Goal: Task Accomplishment & Management: Complete application form

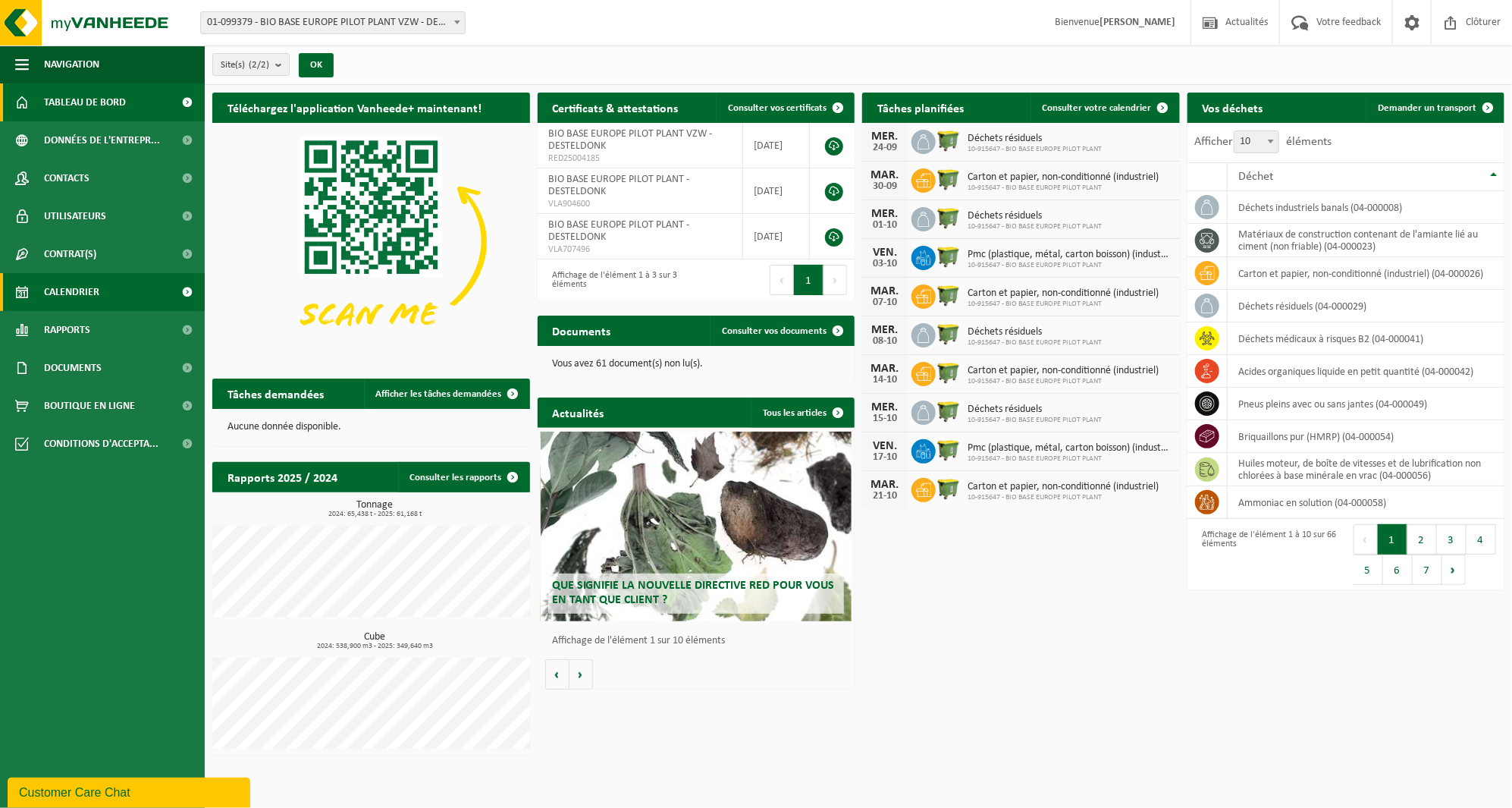
click at [125, 292] on link "Calendrier" at bounding box center [102, 292] width 205 height 38
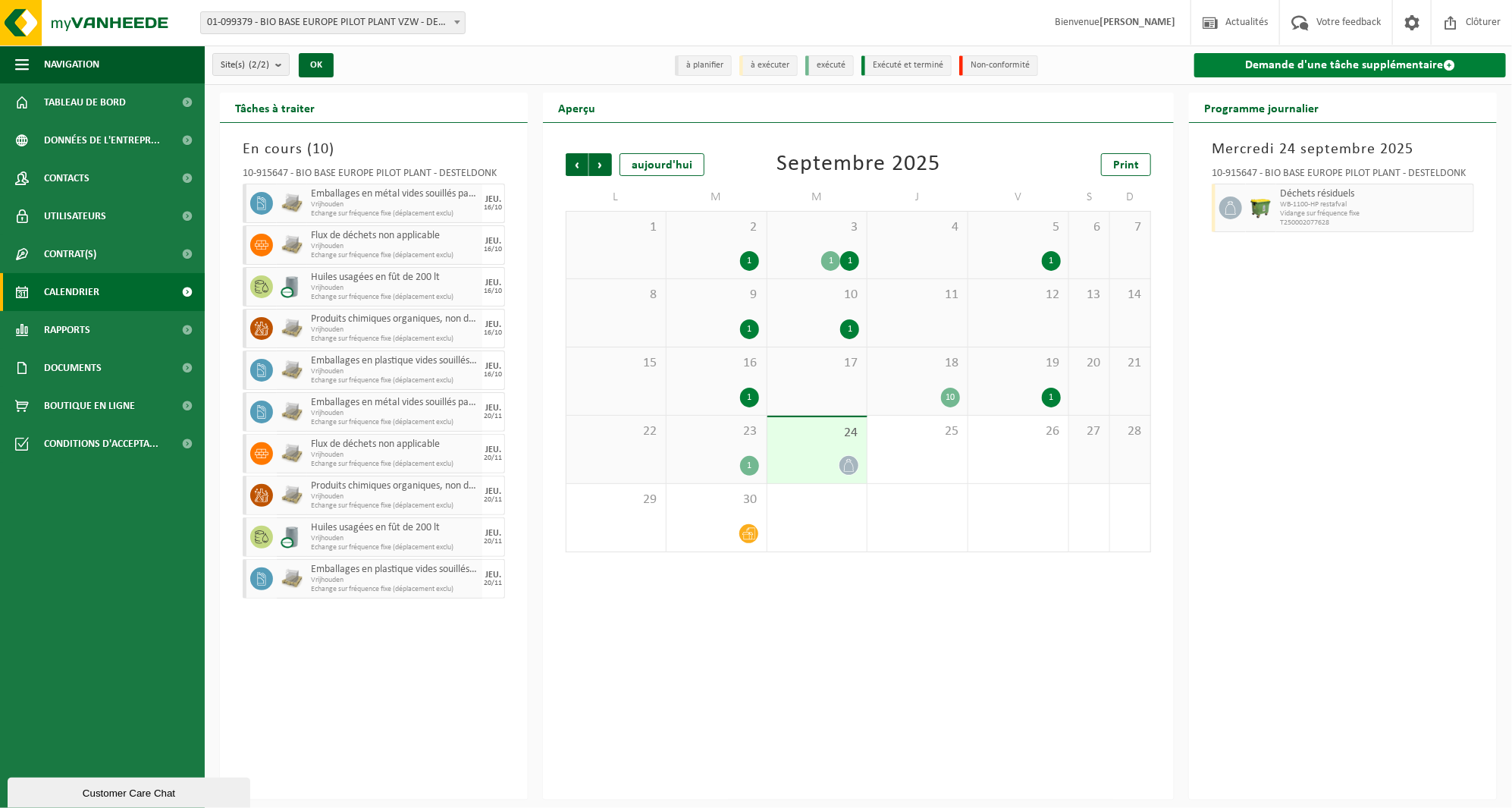
click at [1279, 67] on link "Demande d'une tâche supplémentaire" at bounding box center [1349, 65] width 311 height 24
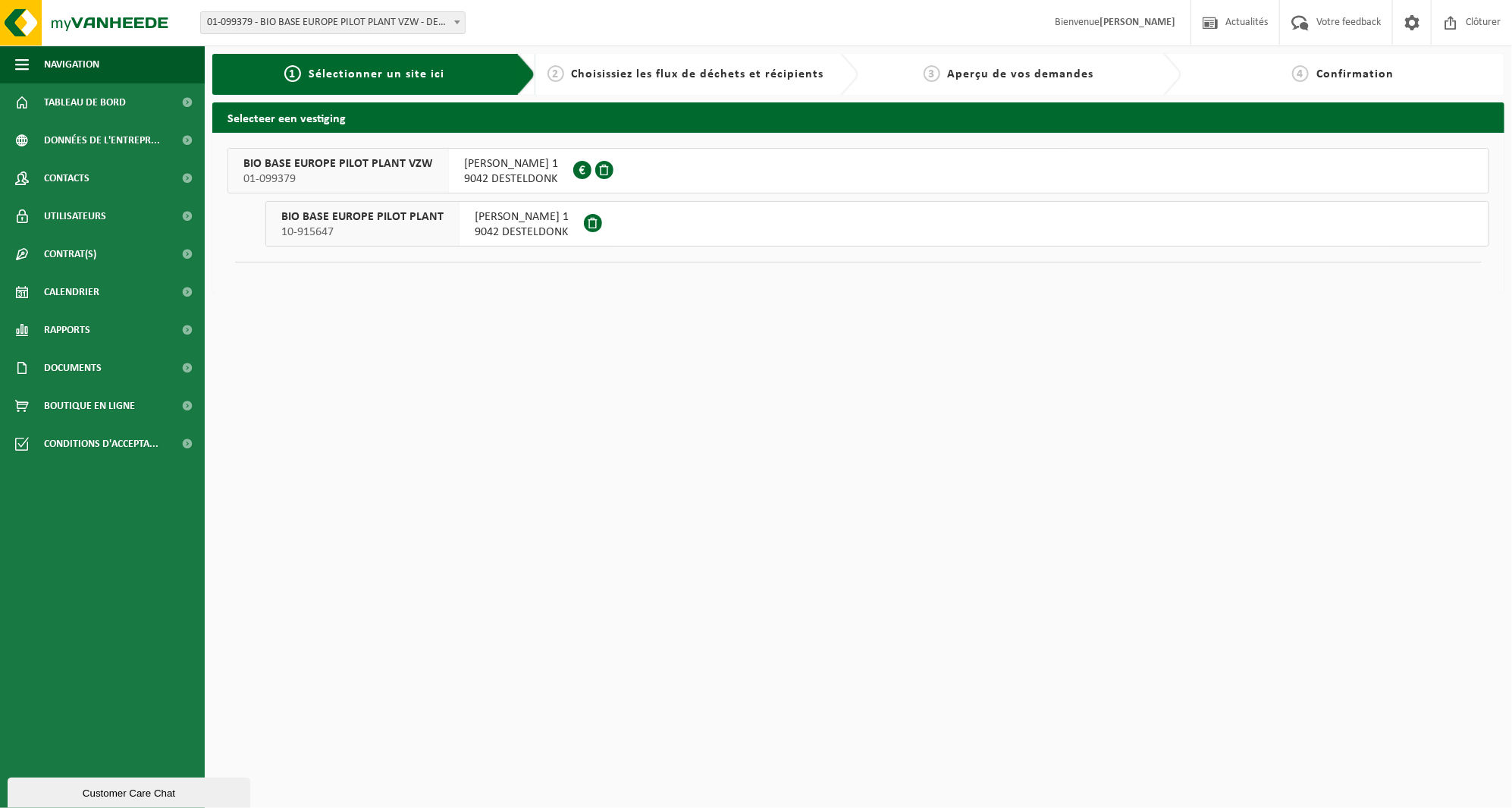
click at [659, 188] on button "BIO BASE EUROPE PILOT PLANT VZW 01-099379 RODENHUIZEKAAI 1 9042 DESTELDONK 0806…" at bounding box center [858, 170] width 1261 height 45
click at [533, 231] on span "9042 DESTELDONK" at bounding box center [521, 232] width 94 height 15
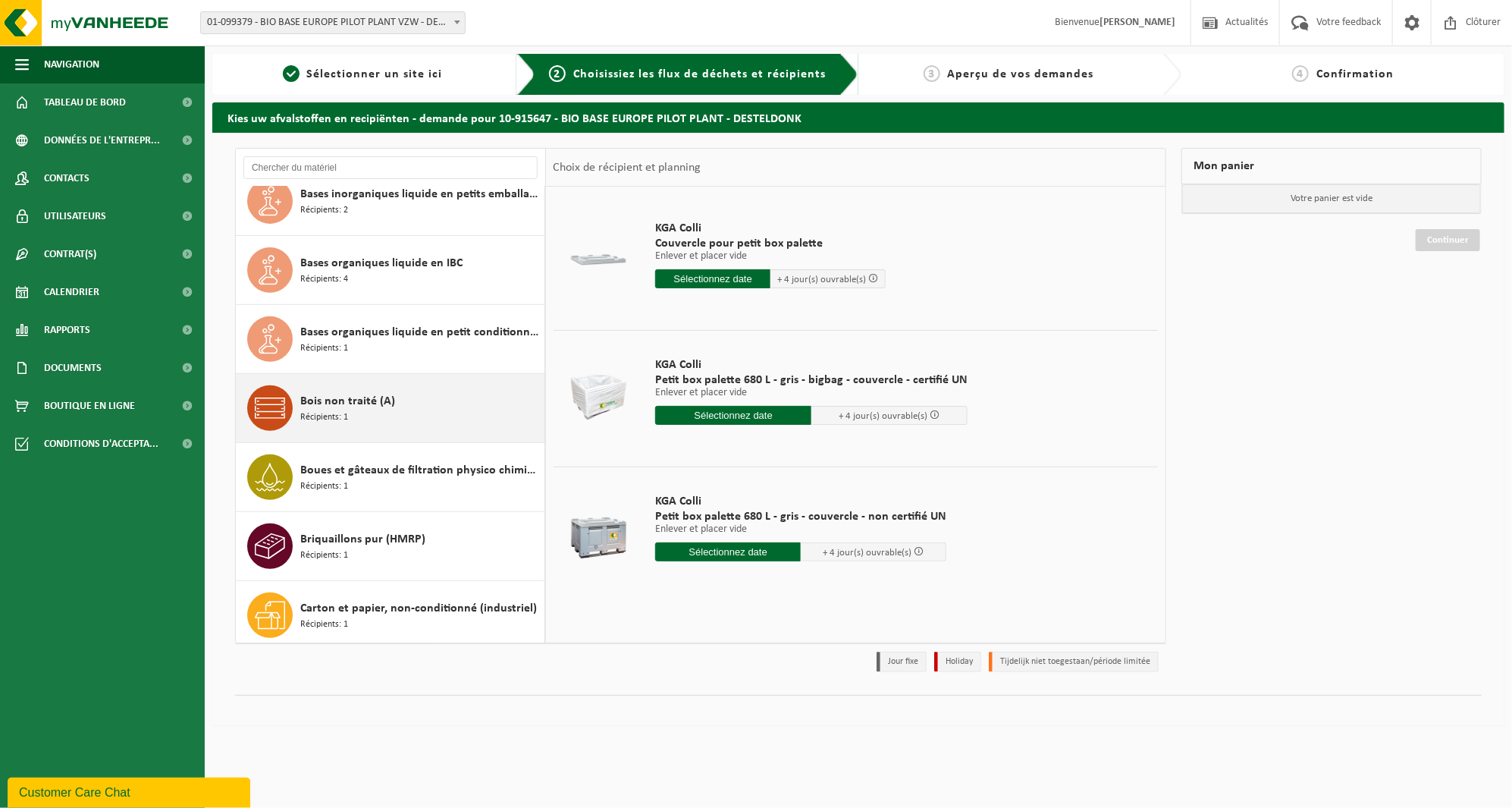
click at [433, 390] on div "Bois non traité (A) Récipients: 1" at bounding box center [420, 408] width 240 height 45
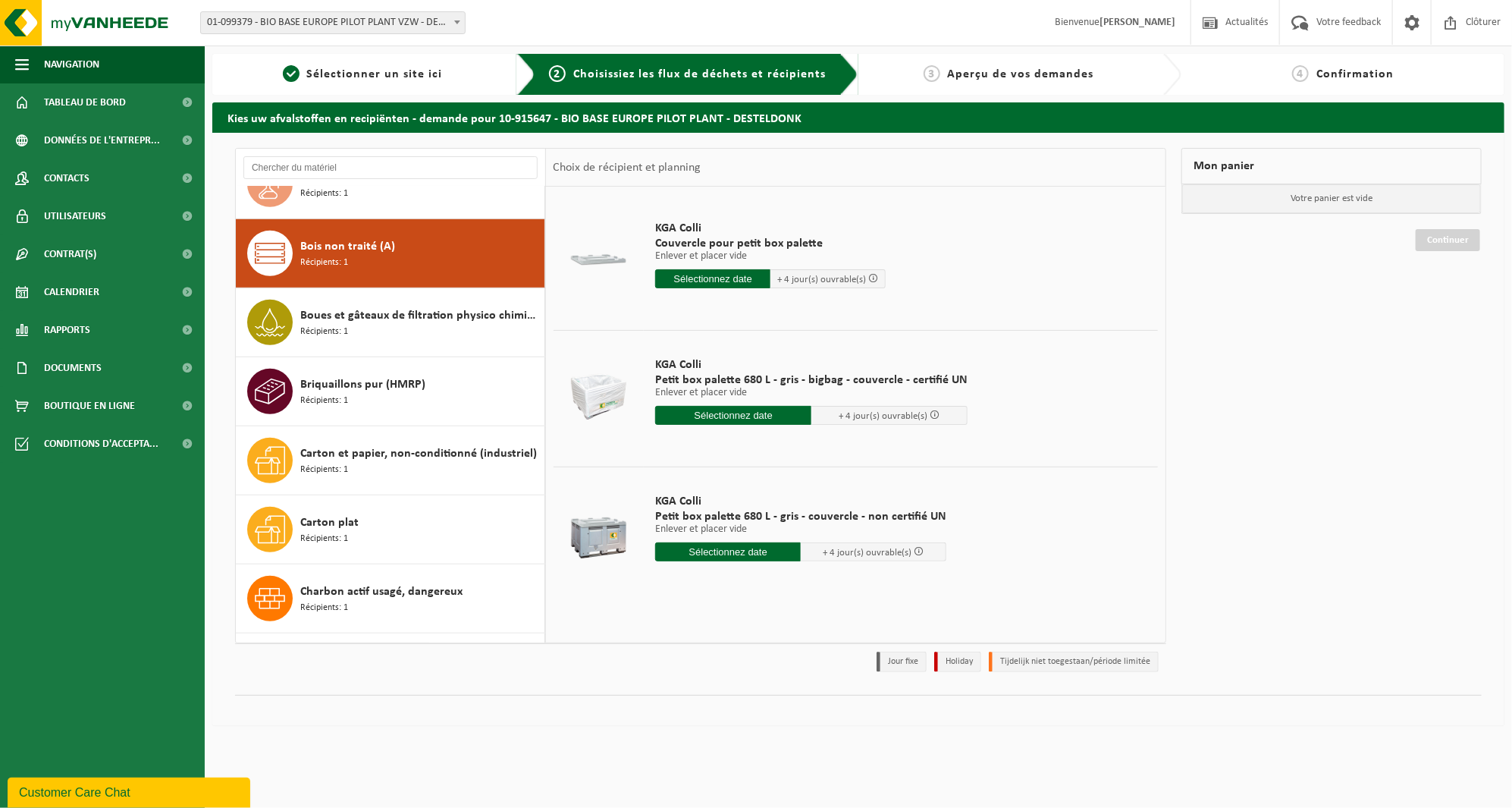
scroll to position [552, 0]
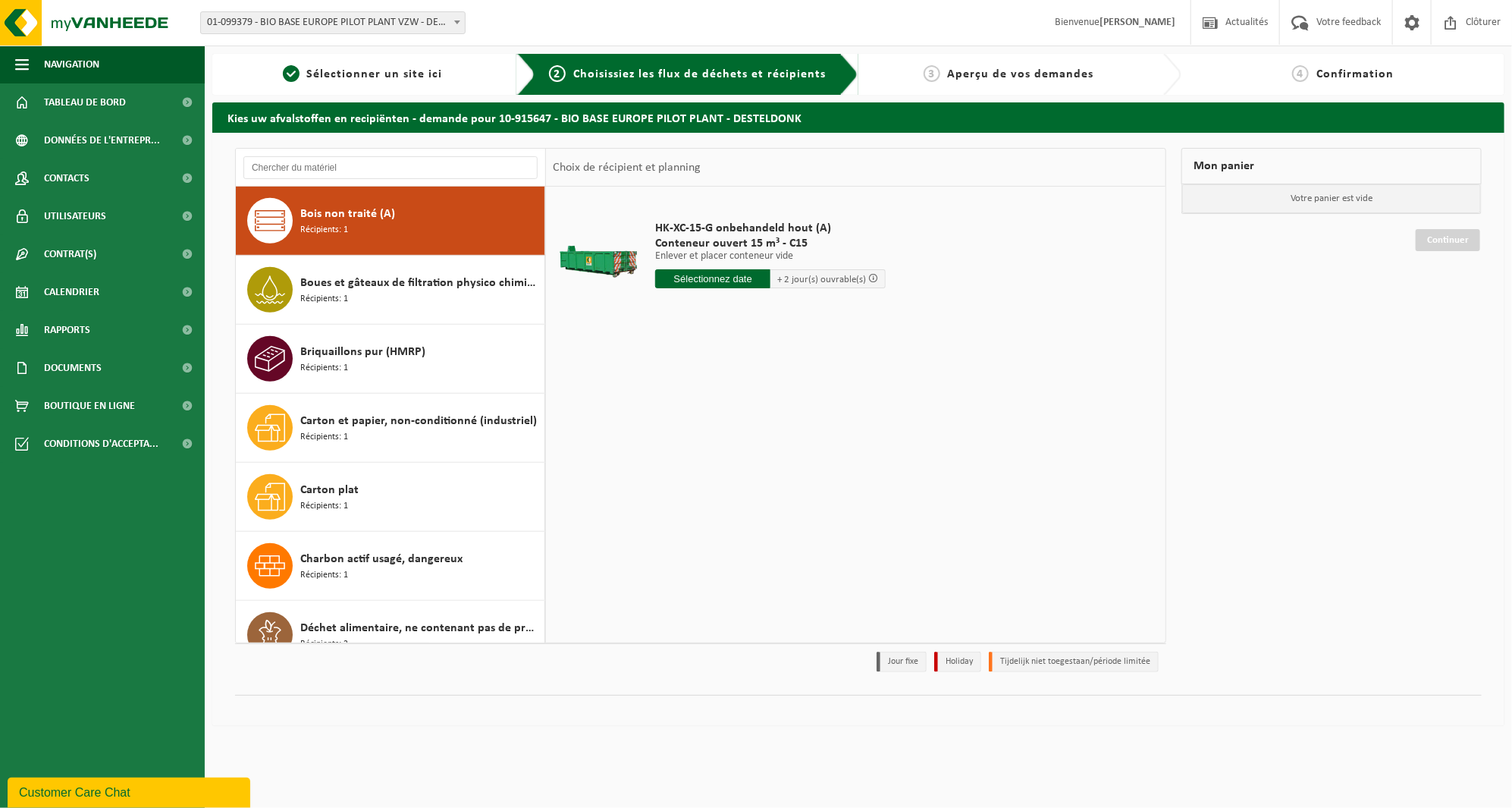
click at [712, 280] on input "text" at bounding box center [712, 279] width 115 height 19
click at [994, 374] on div "HK-XC-15-G onbehandeld hout (A) Conteneur ouvert 15 m³ - C15 Enlever et placer …" at bounding box center [855, 414] width 619 height 455
click at [755, 281] on input "text" at bounding box center [712, 279] width 115 height 19
click at [715, 463] on div "1" at bounding box center [723, 462] width 27 height 24
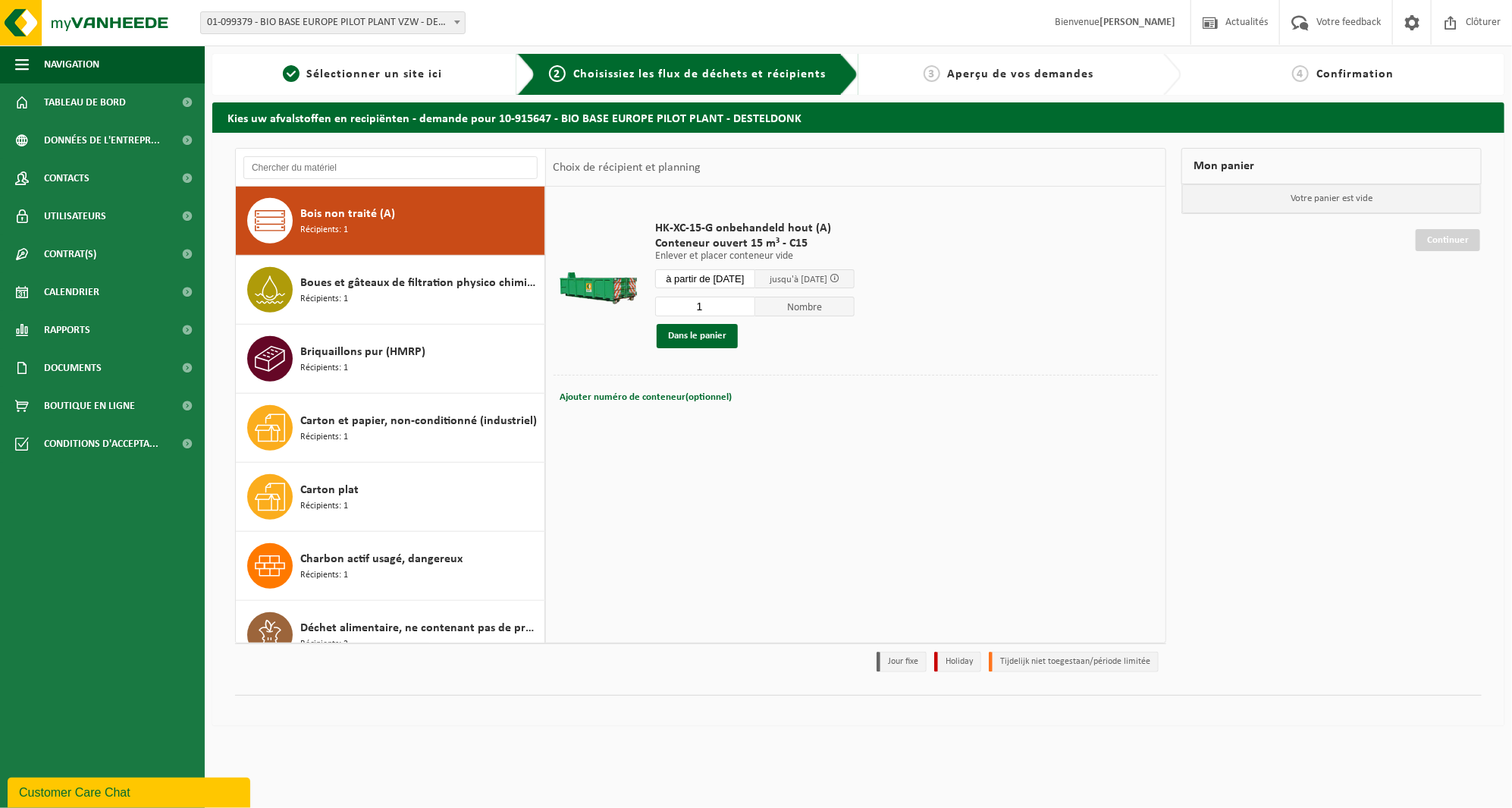
click at [747, 279] on input "à partir de 2025-10-01" at bounding box center [704, 279] width 100 height 19
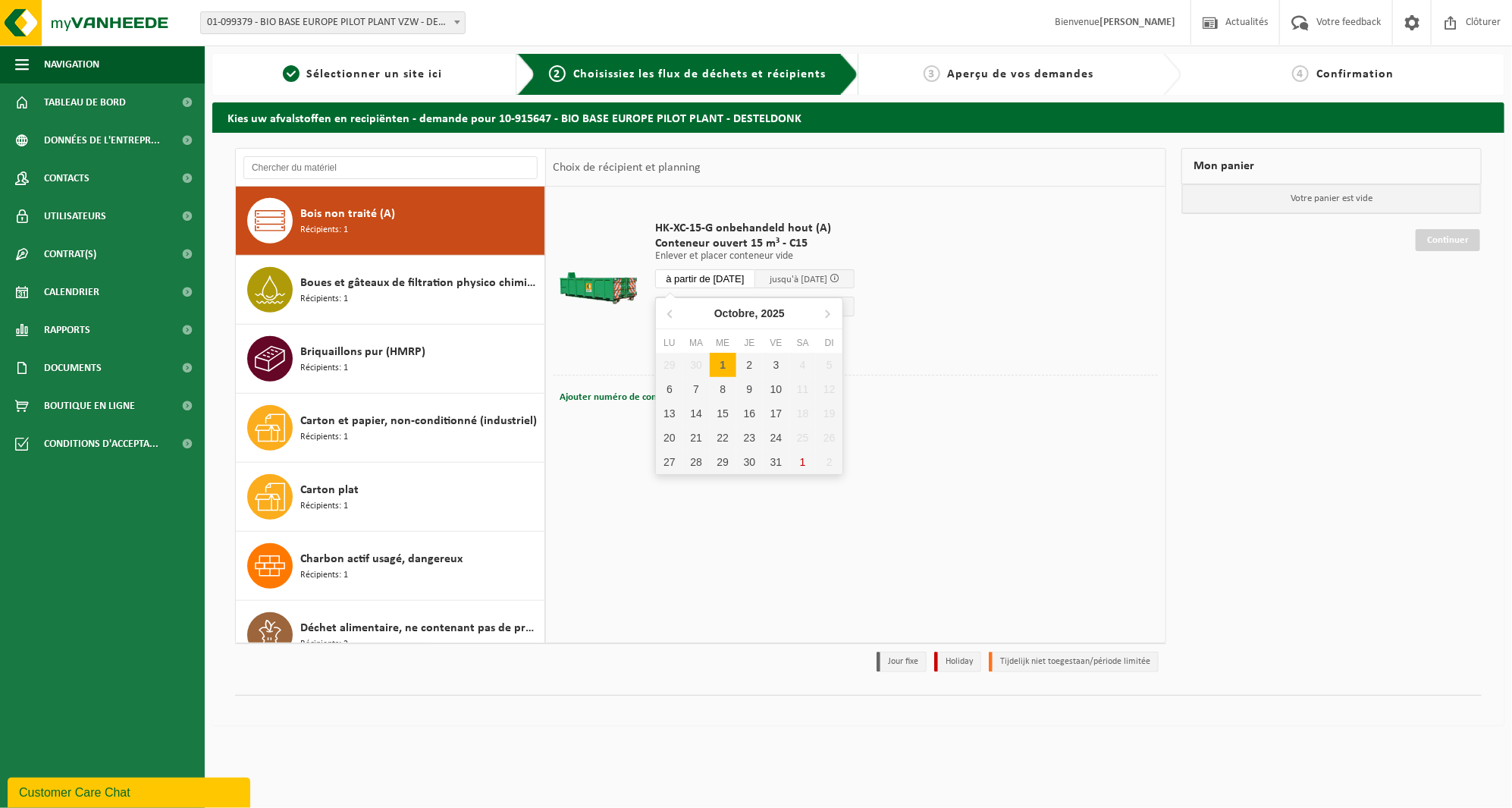
click at [941, 464] on div "HK-XC-15-G onbehandeld hout (A) Conteneur ouvert 15 m³ - C15 Enlever et placer …" at bounding box center [855, 414] width 619 height 455
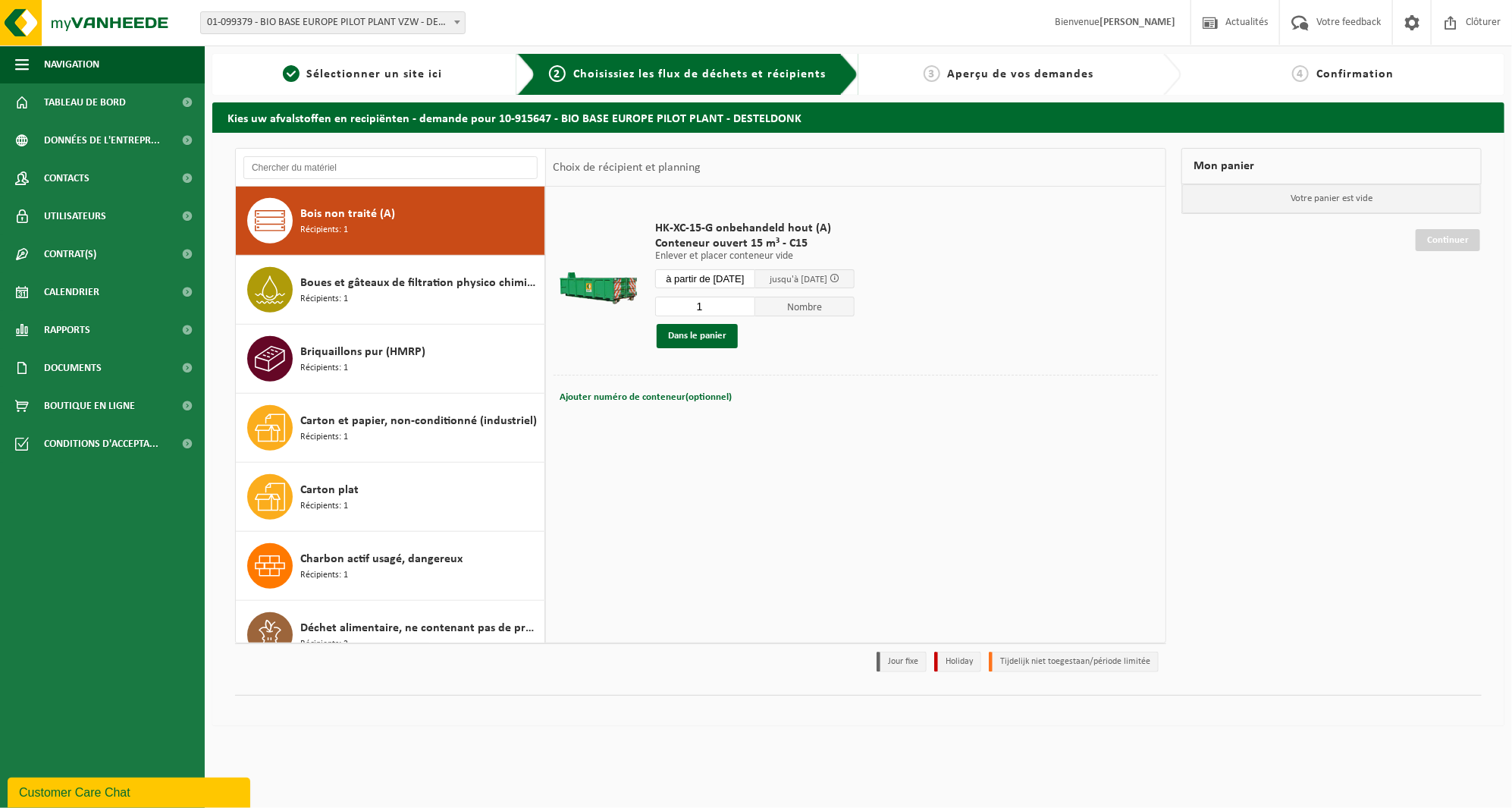
click at [741, 273] on input "à partir de 2025-10-01" at bounding box center [704, 279] width 100 height 19
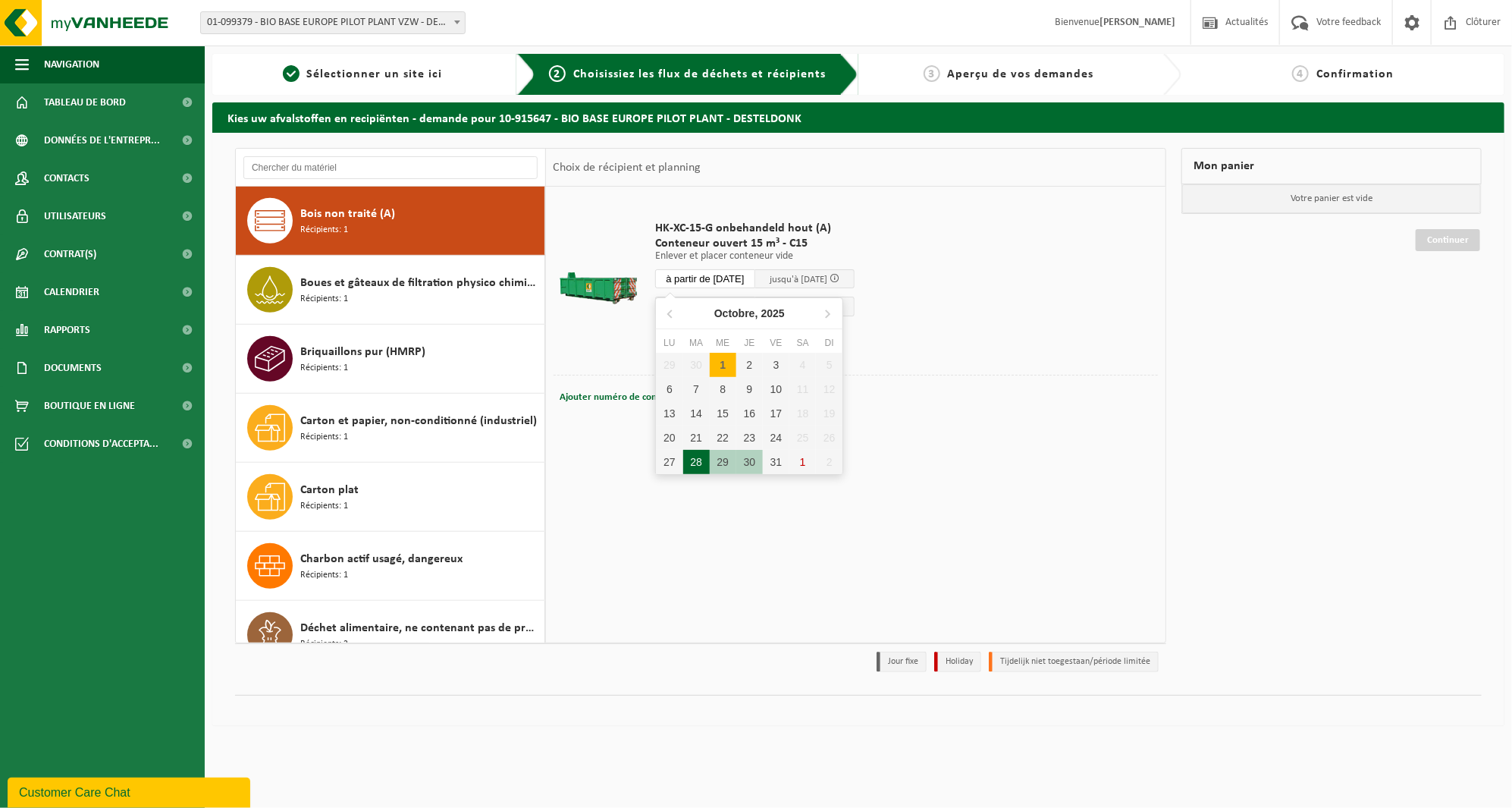
click at [703, 463] on div "28" at bounding box center [696, 462] width 27 height 24
type input "à partir de 2025-10-28"
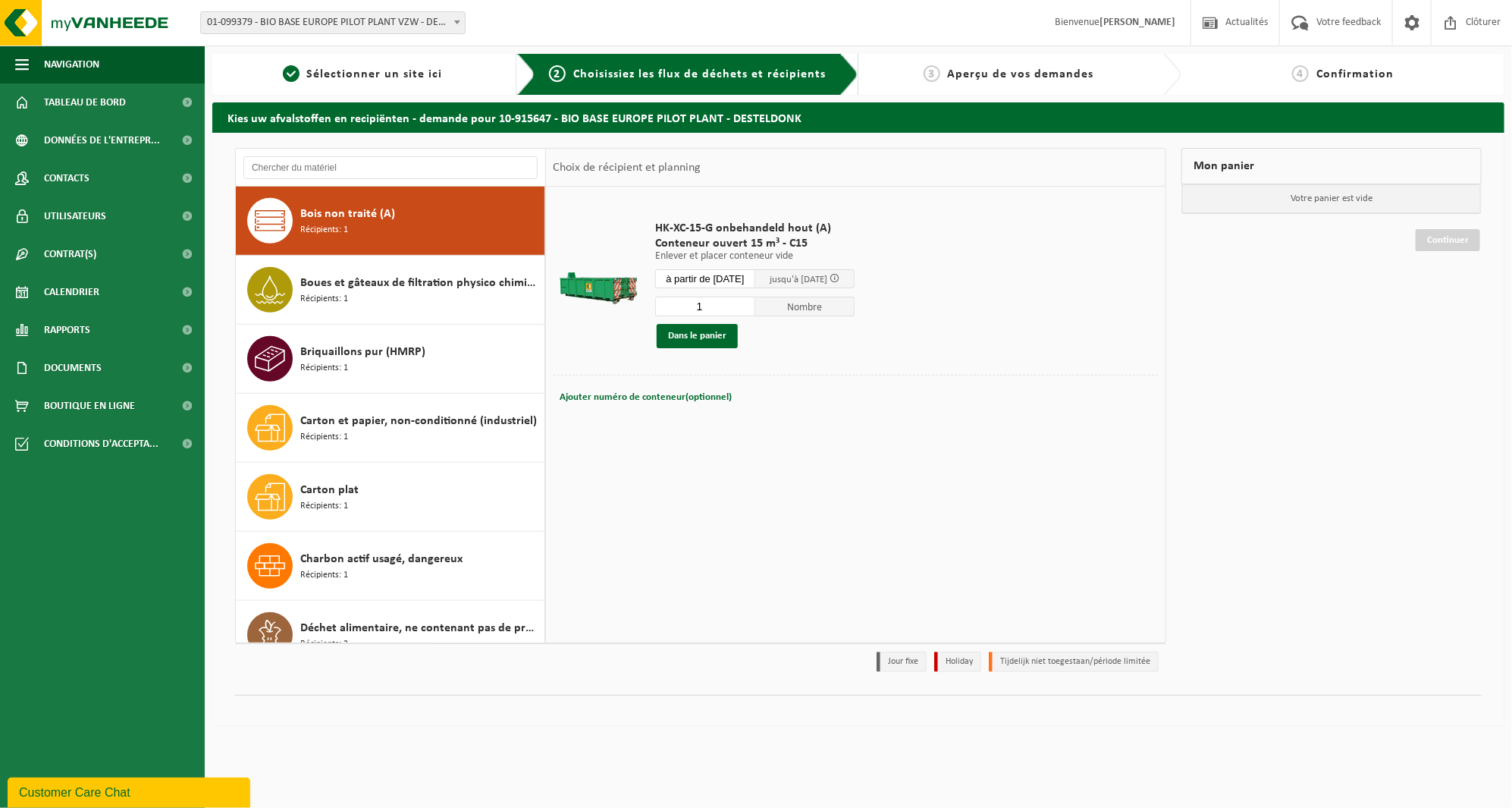
click at [716, 279] on input "à partir de 2025-10-28" at bounding box center [704, 279] width 100 height 19
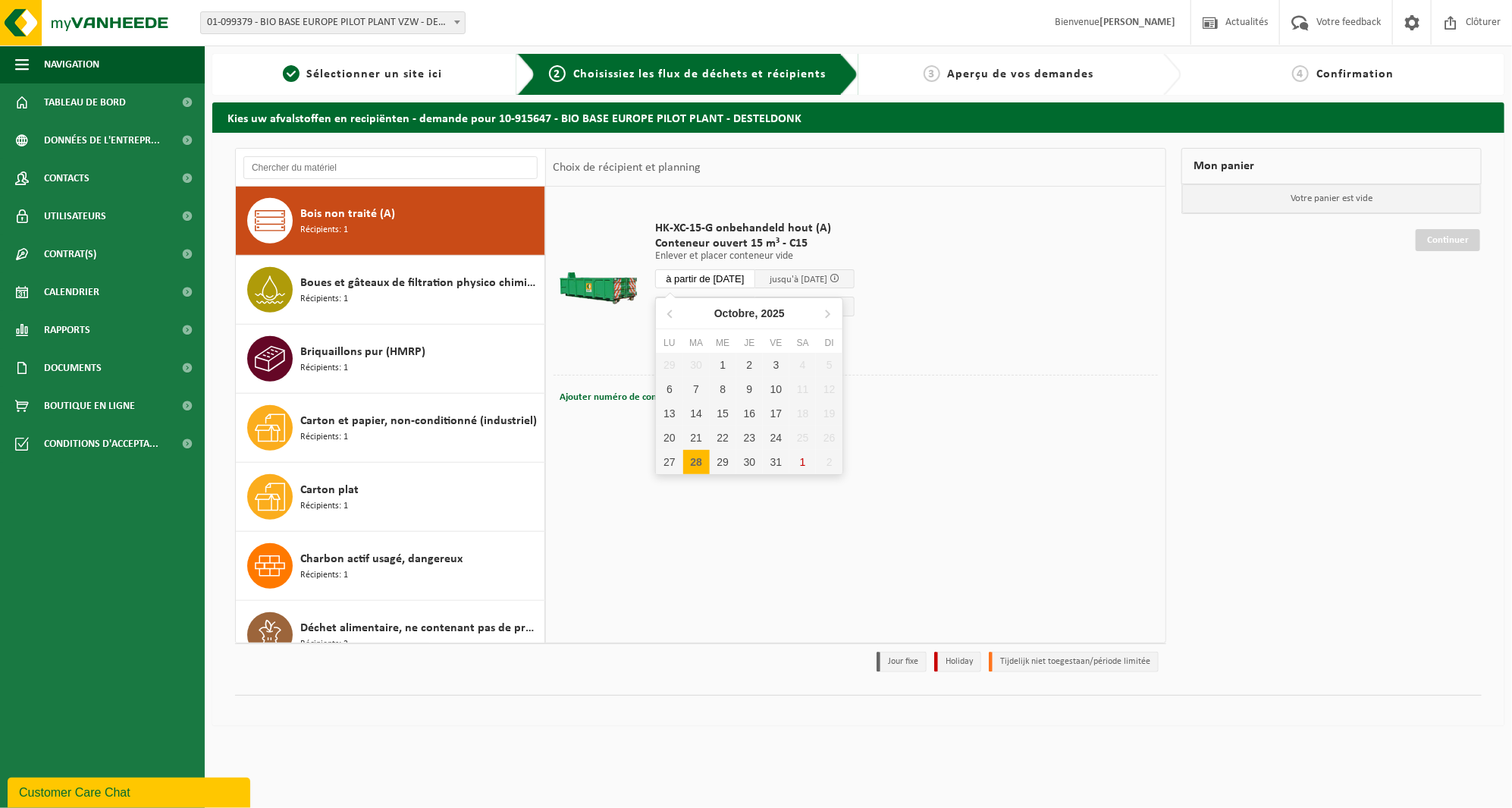
click at [742, 554] on div "HK-XC-15-G onbehandeld hout (A) Conteneur ouvert 15 m³ - C15 Enlever et placer …" at bounding box center [855, 414] width 619 height 455
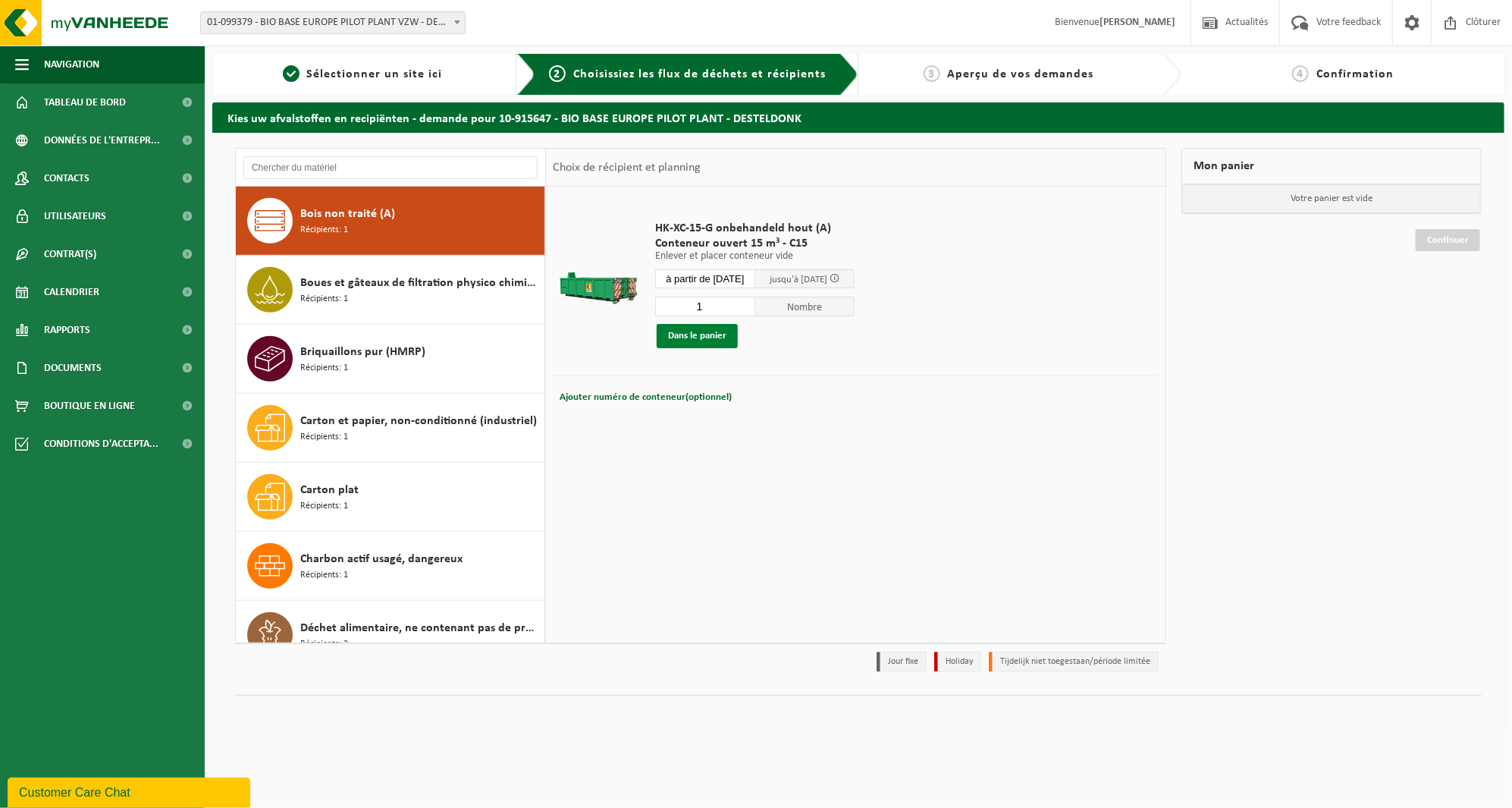
click at [715, 332] on button "Dans le panier" at bounding box center [697, 336] width 82 height 24
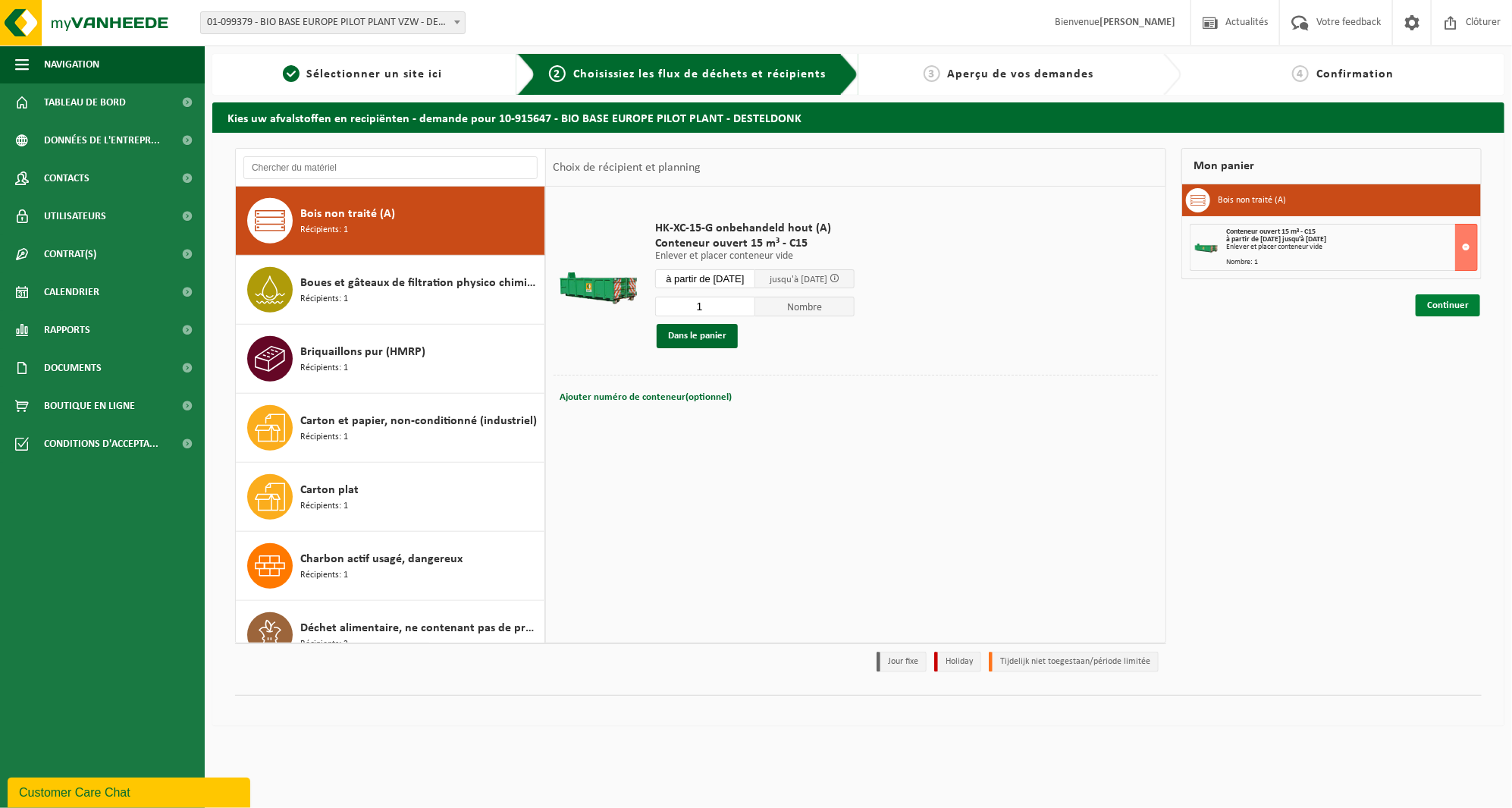
click at [1456, 302] on link "Continuer" at bounding box center [1448, 305] width 64 height 22
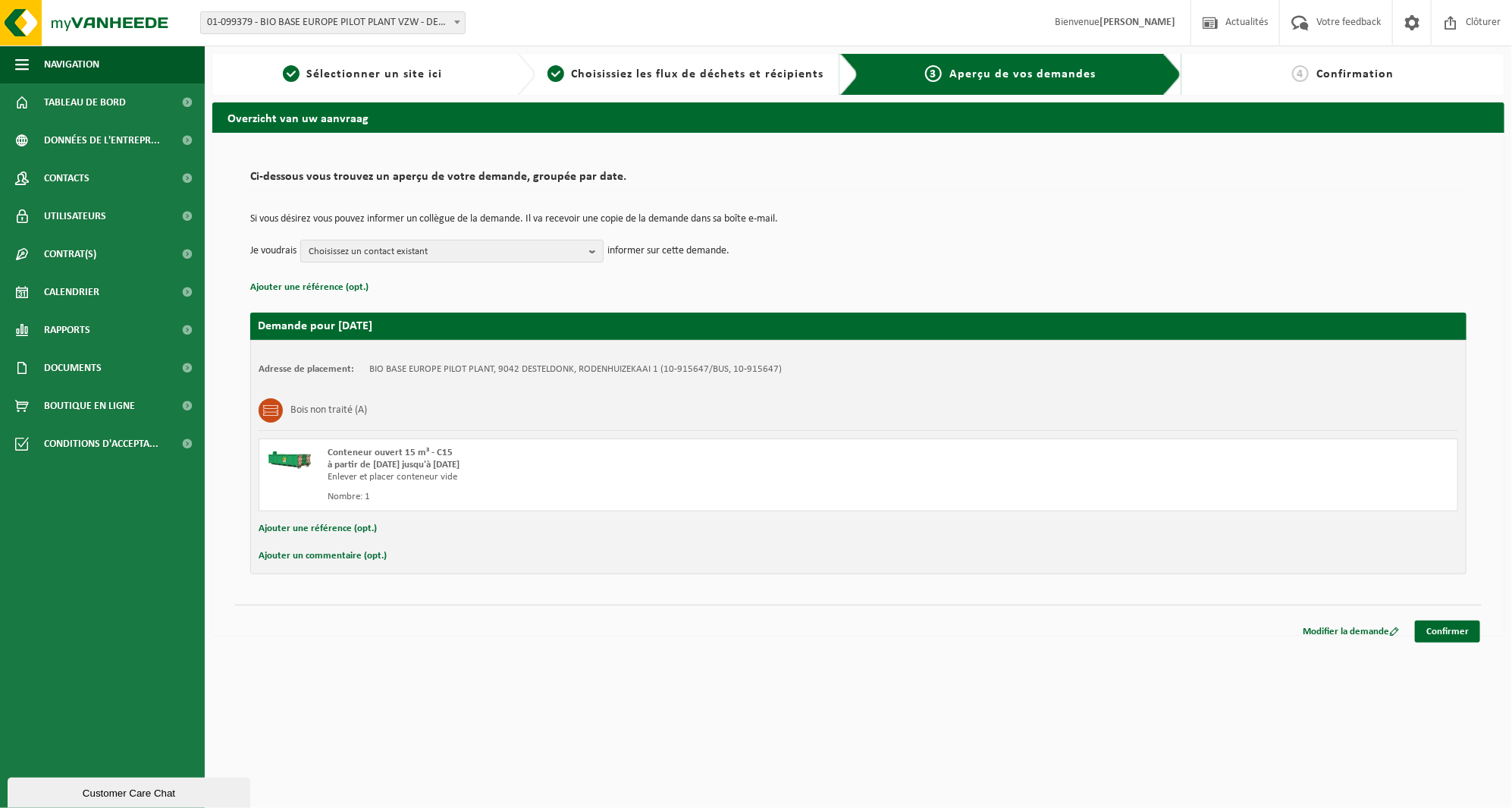
click at [466, 236] on td "Si vous désirez vous pouvez informer un collègue de la demande. Il va recevoir …" at bounding box center [858, 227] width 1216 height 26
click at [468, 244] on span "Choisissez un contact existant" at bounding box center [446, 252] width 274 height 23
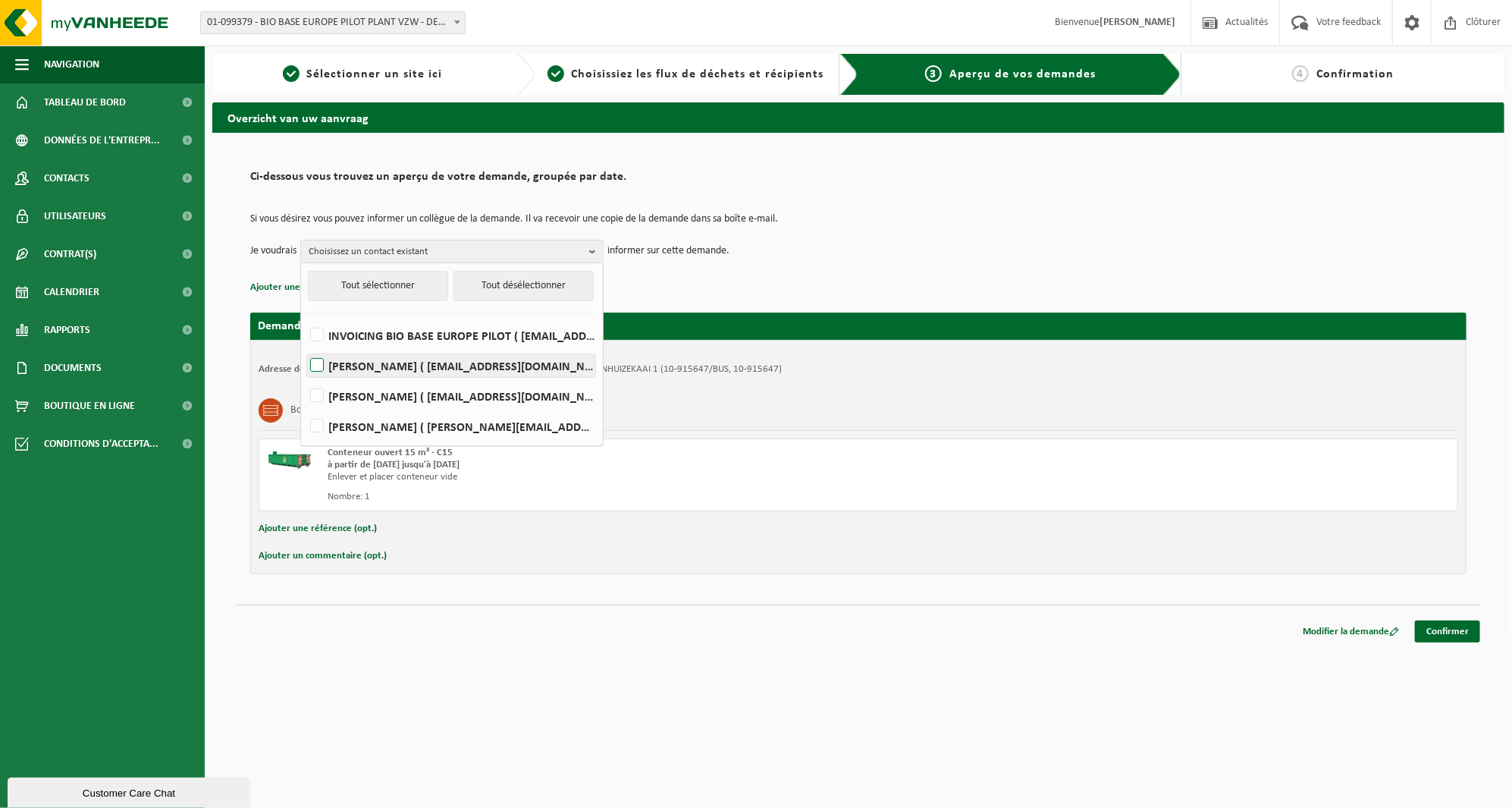
click at [448, 371] on label "[PERSON_NAME] ( [EMAIL_ADDRESS][DOMAIN_NAME] )" at bounding box center [451, 365] width 288 height 23
click at [304, 346] on input "[PERSON_NAME] ( [EMAIL_ADDRESS][DOMAIN_NAME] )" at bounding box center [304, 346] width 1 height 1
checkbox input "true"
click at [783, 297] on p "Ajouter une référence (opt.)" at bounding box center [858, 287] width 1216 height 20
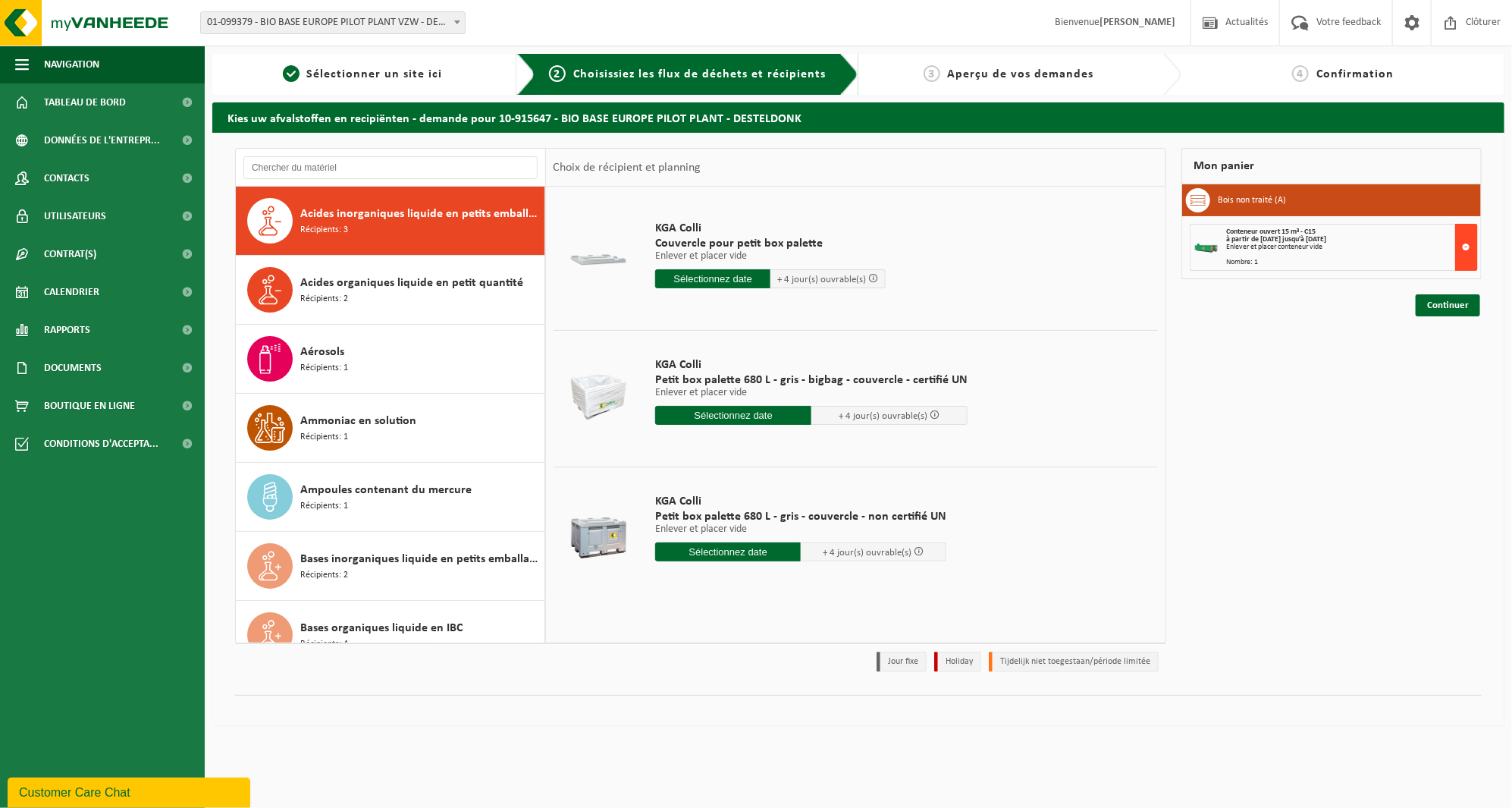
click at [1467, 238] on button at bounding box center [1466, 247] width 23 height 47
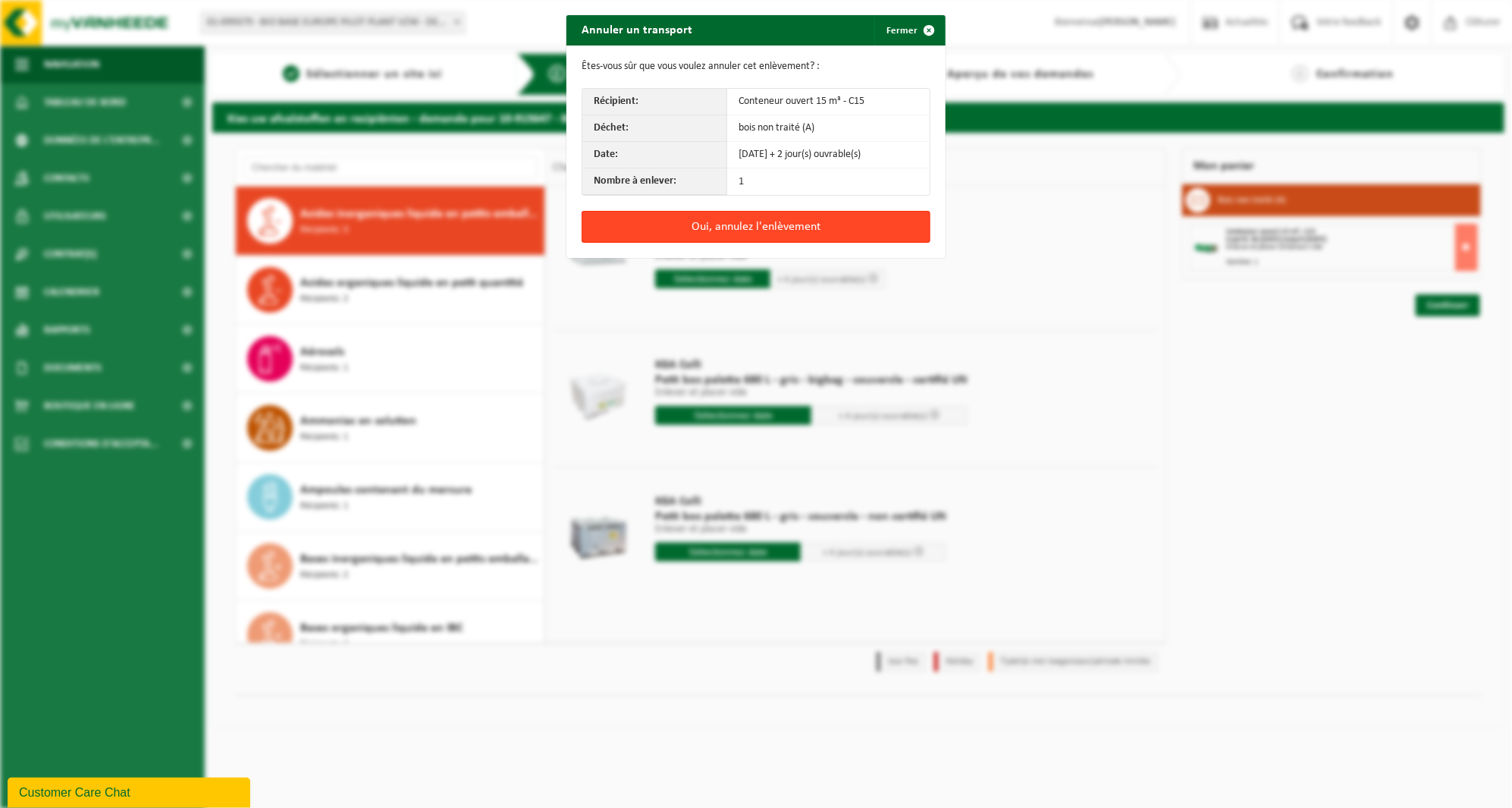
click at [831, 233] on button "Oui, annulez l'enlèvement" at bounding box center [756, 227] width 349 height 32
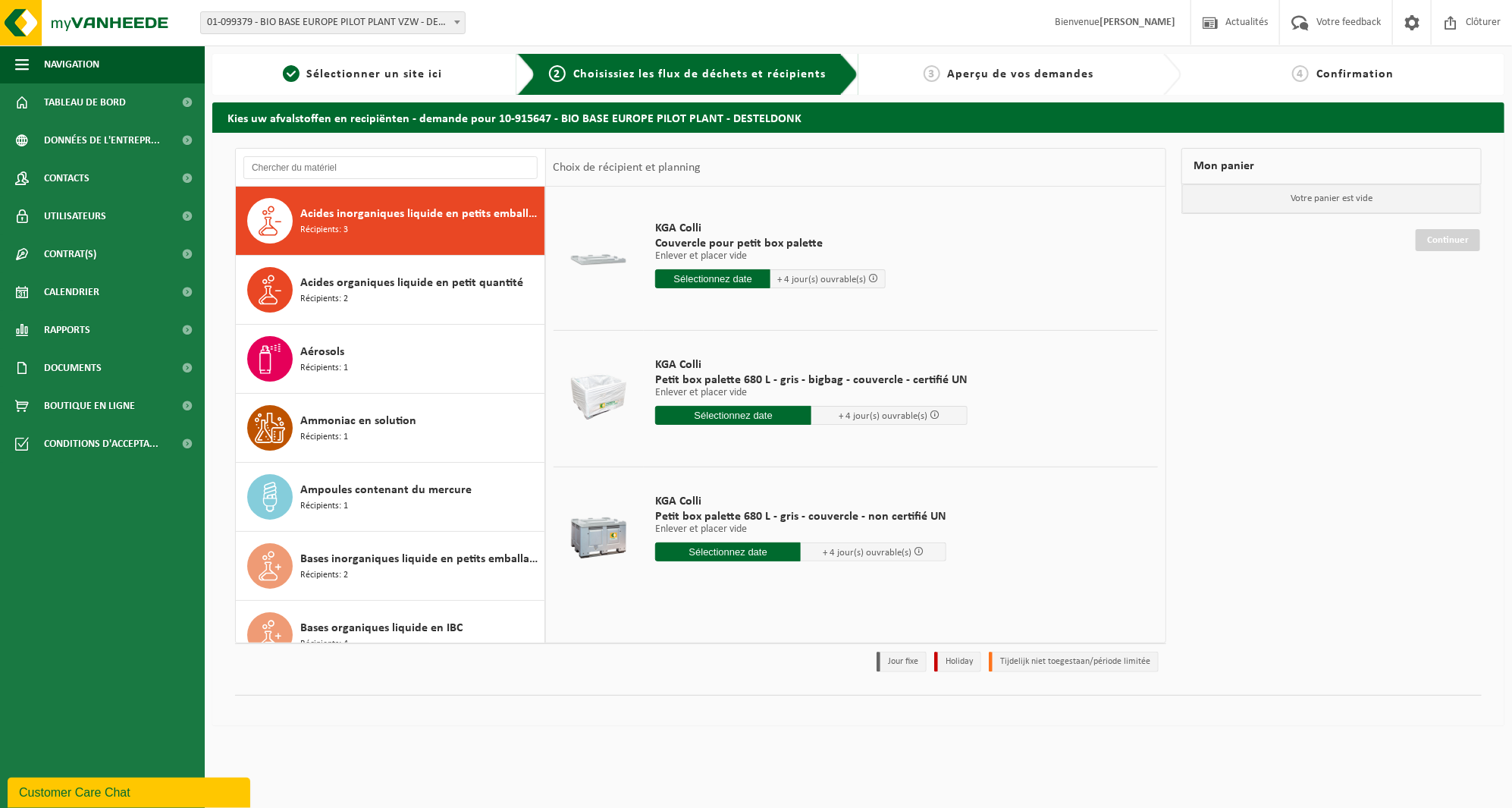
click at [405, 227] on div "Acides inorganiques liquide en petits emballages Récipients: 3" at bounding box center [420, 220] width 240 height 45
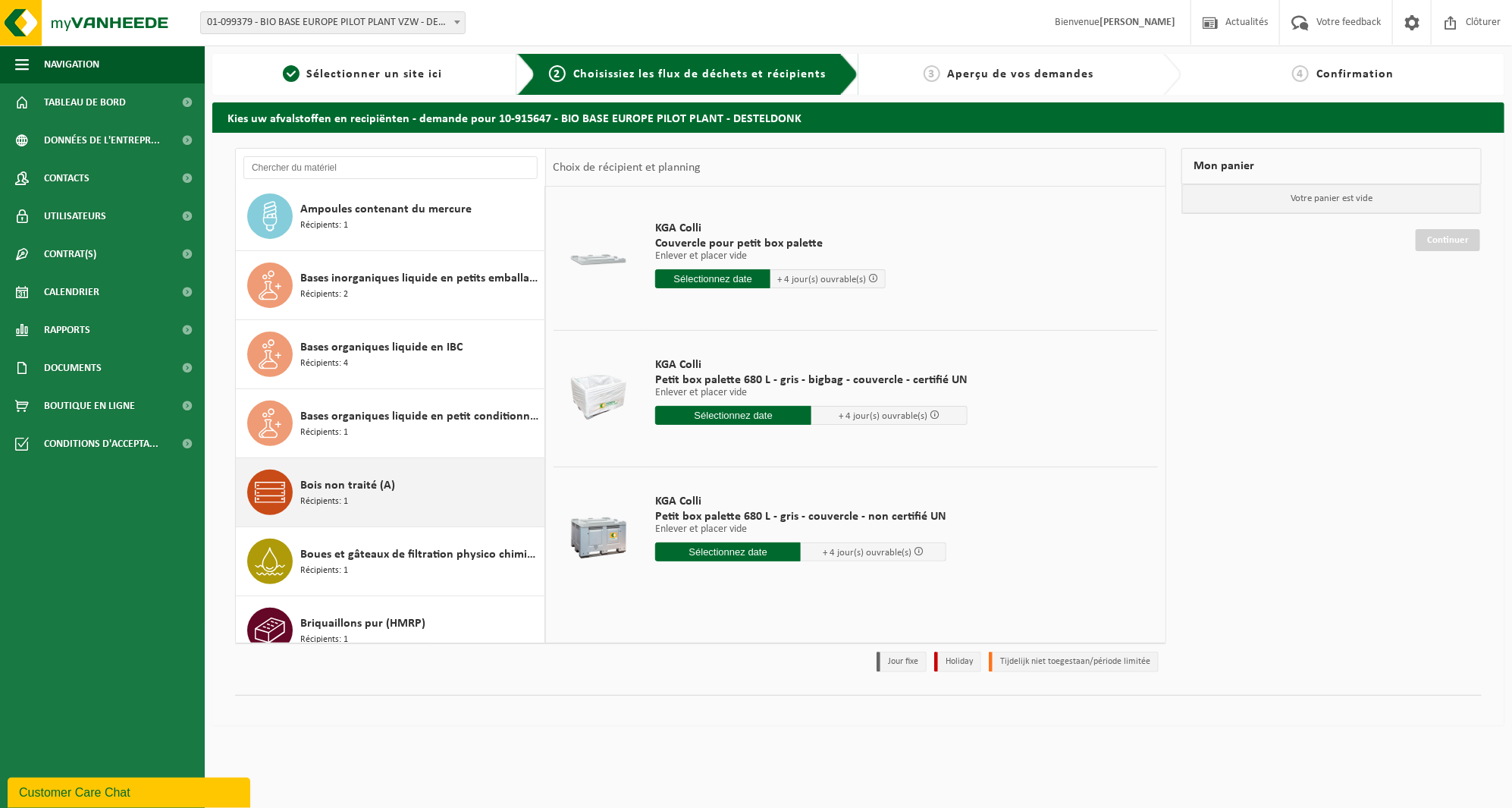
click at [360, 473] on div "Bois non traité (A) Récipients: 1" at bounding box center [420, 492] width 240 height 45
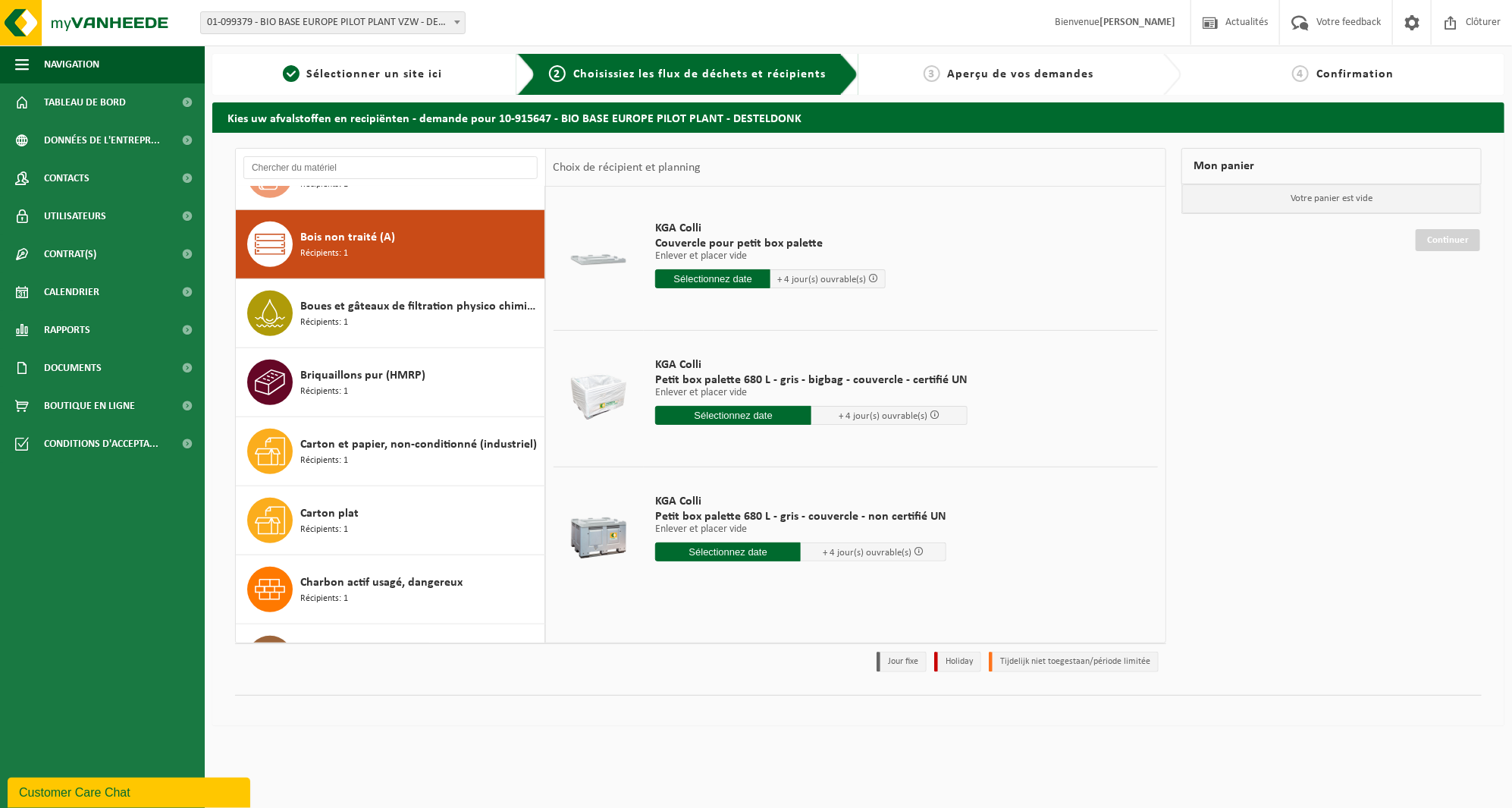
scroll to position [552, 0]
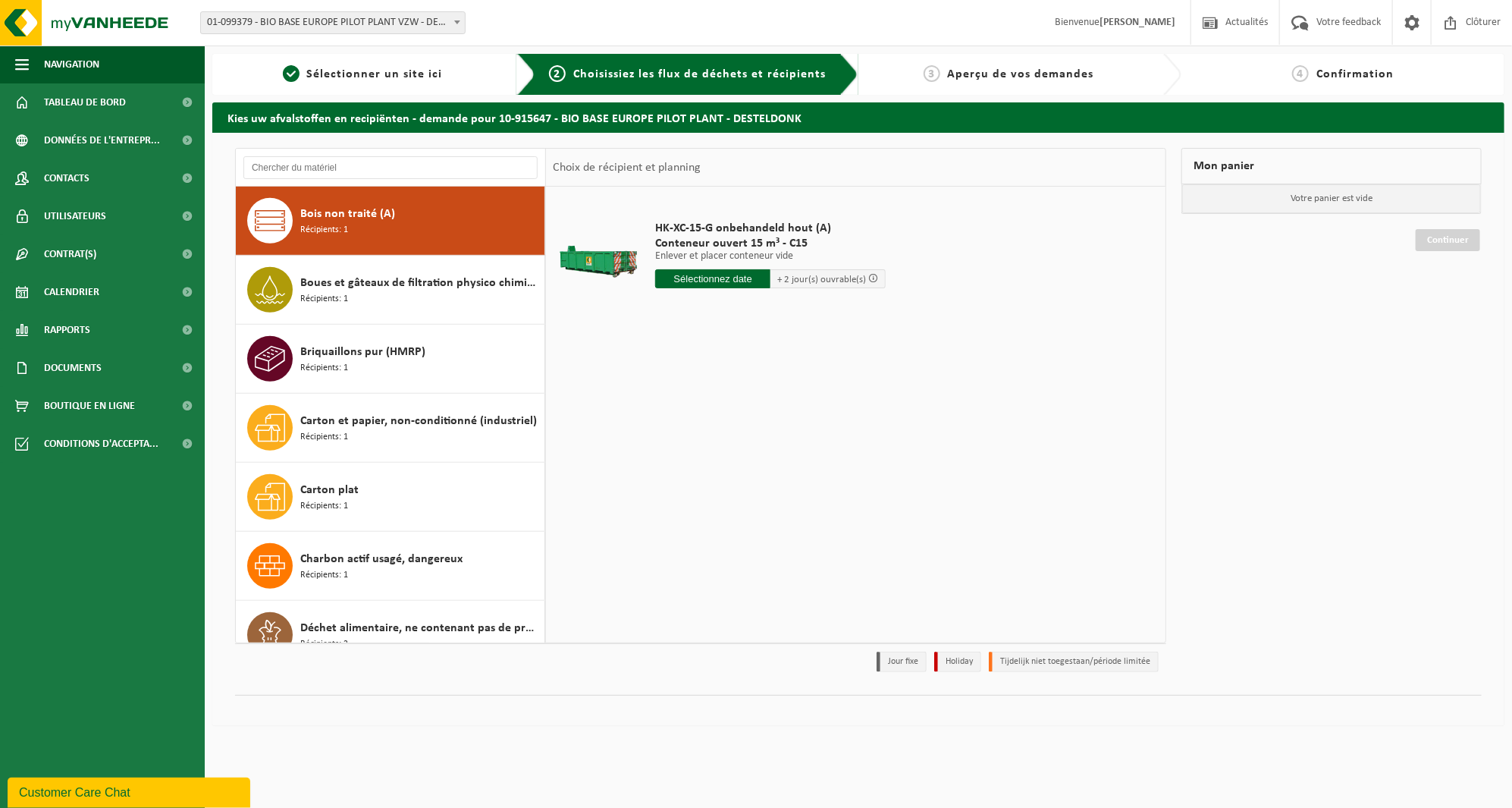
click at [747, 279] on input "text" at bounding box center [712, 279] width 115 height 19
click at [694, 461] on div "30" at bounding box center [696, 462] width 27 height 24
type input "à partir de 2025-09-30"
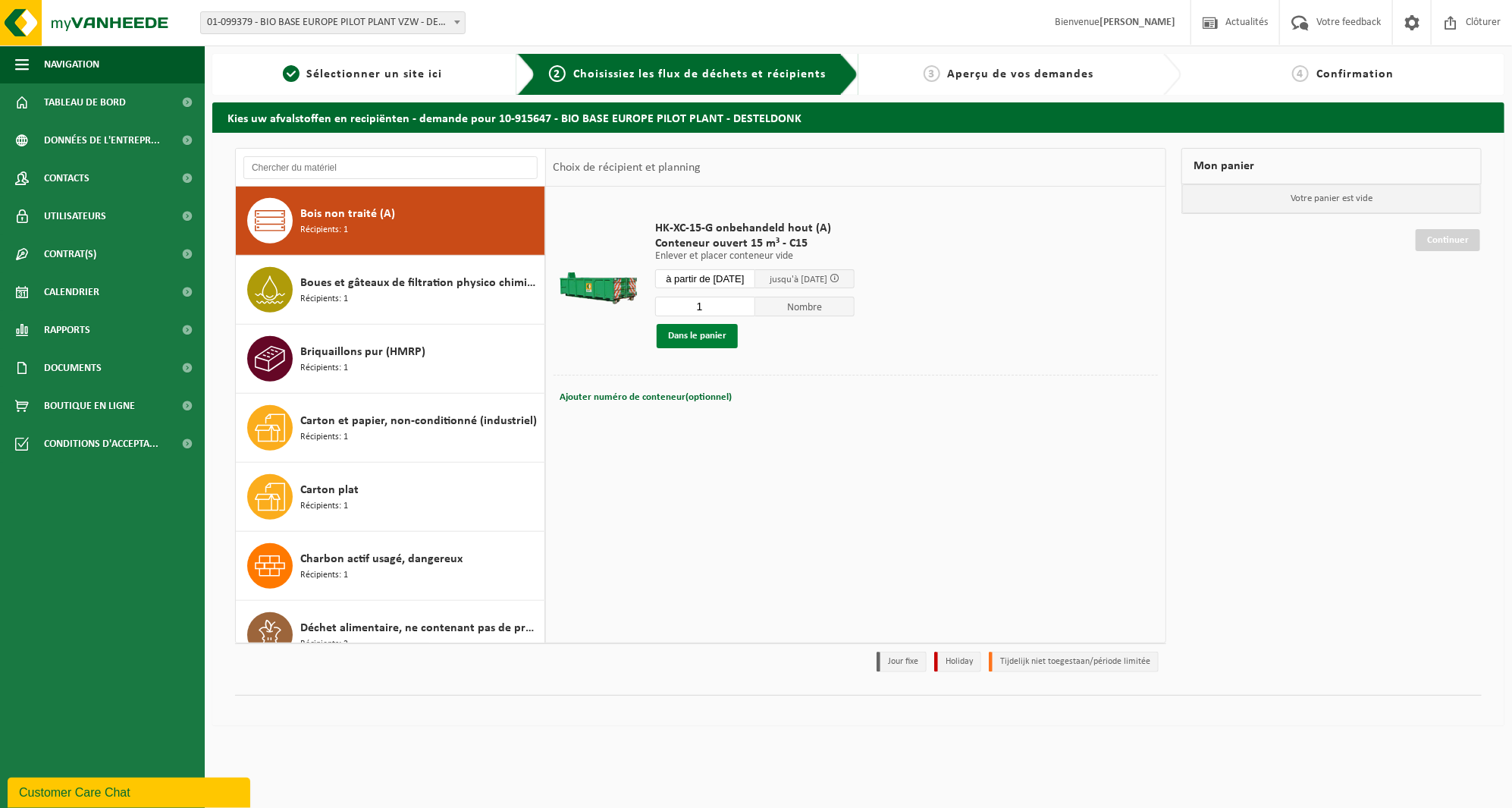
click at [720, 336] on button "Dans le panier" at bounding box center [697, 336] width 82 height 24
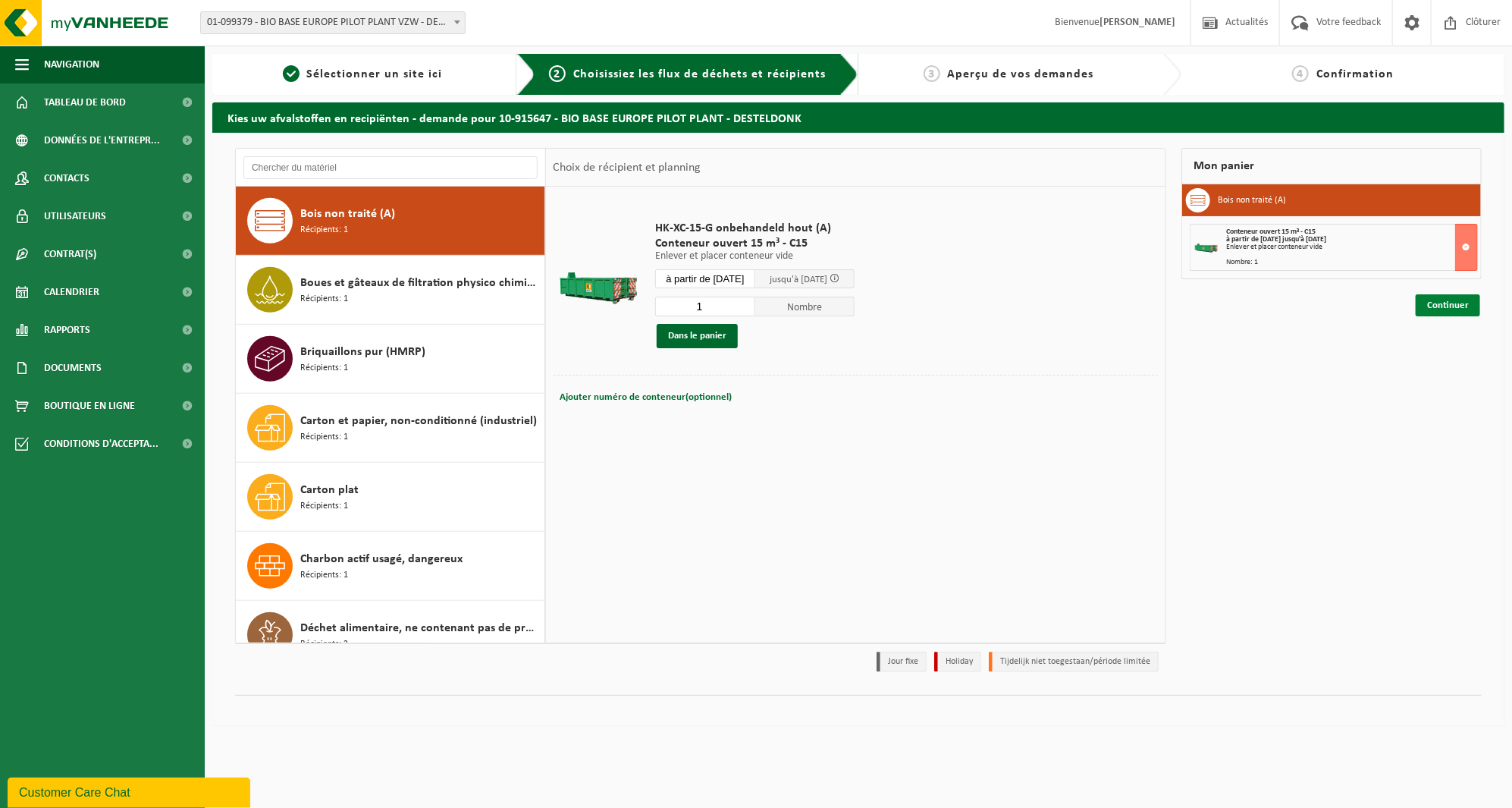
click at [1470, 299] on link "Continuer" at bounding box center [1448, 305] width 64 height 22
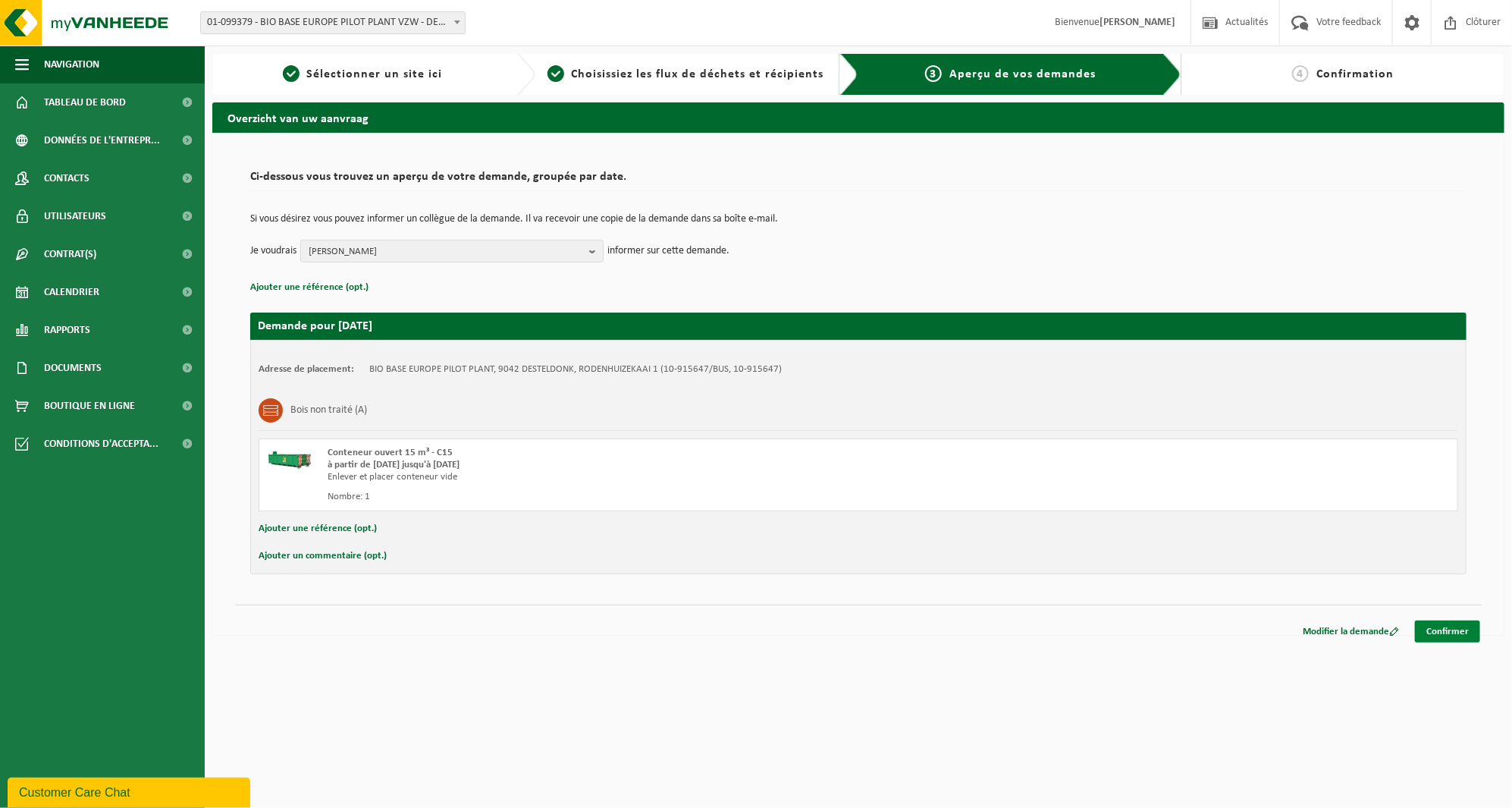
click at [1451, 626] on link "Confirmer" at bounding box center [1447, 631] width 65 height 22
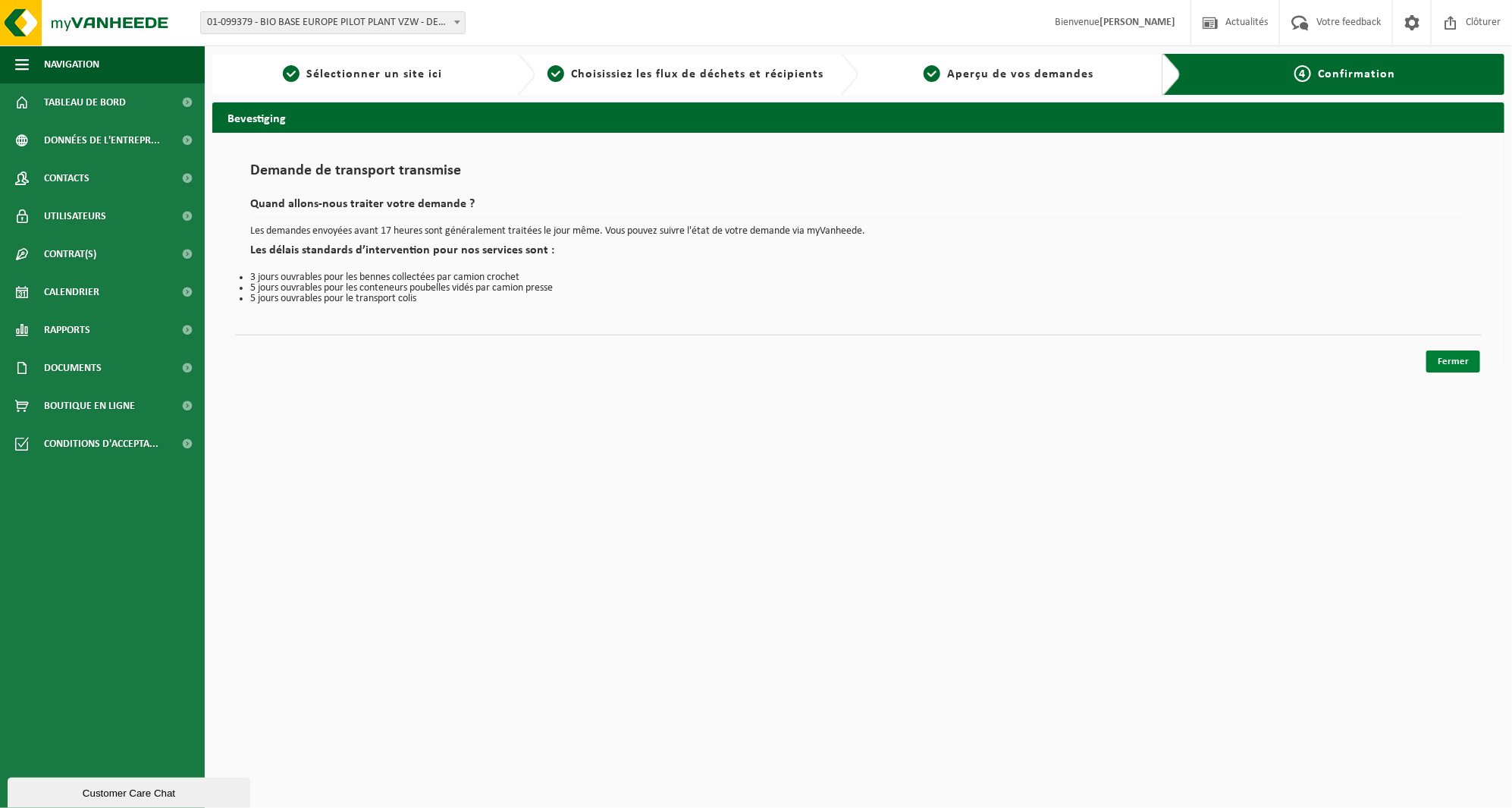
click at [1446, 358] on link "Fermer" at bounding box center [1453, 361] width 54 height 22
